Goal: Information Seeking & Learning: Learn about a topic

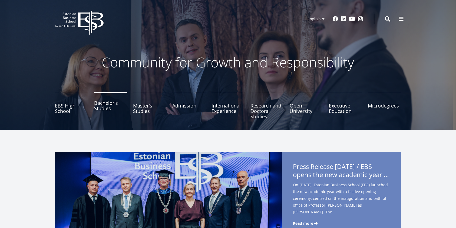
click at [104, 109] on link "Bachelor's Studies" at bounding box center [110, 105] width 33 height 27
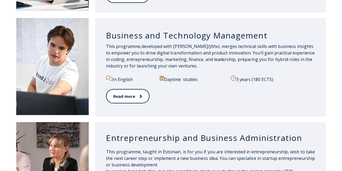
scroll to position [541, 0]
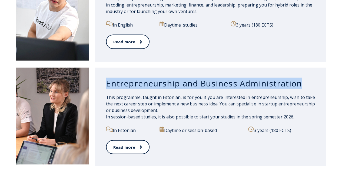
drag, startPoint x: 108, startPoint y: 78, endPoint x: 296, endPoint y: 80, distance: 188.0
click at [296, 80] on h3 "Entrepreneurship and Business Administration" at bounding box center [210, 83] width 209 height 10
copy h3 "Entrepreneurship and Business Administration"
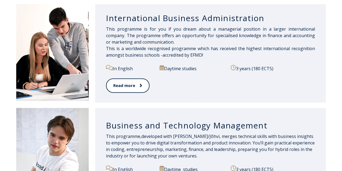
scroll to position [406, 0]
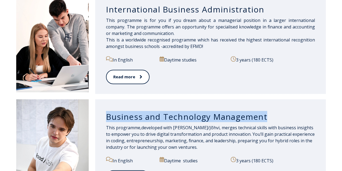
drag, startPoint x: 108, startPoint y: 112, endPoint x: 265, endPoint y: 109, distance: 157.5
click at [265, 111] on h3 "Business and Technology Management" at bounding box center [210, 116] width 209 height 10
copy h3 "Business and Technology Management"
